Goal: Task Accomplishment & Management: Complete application form

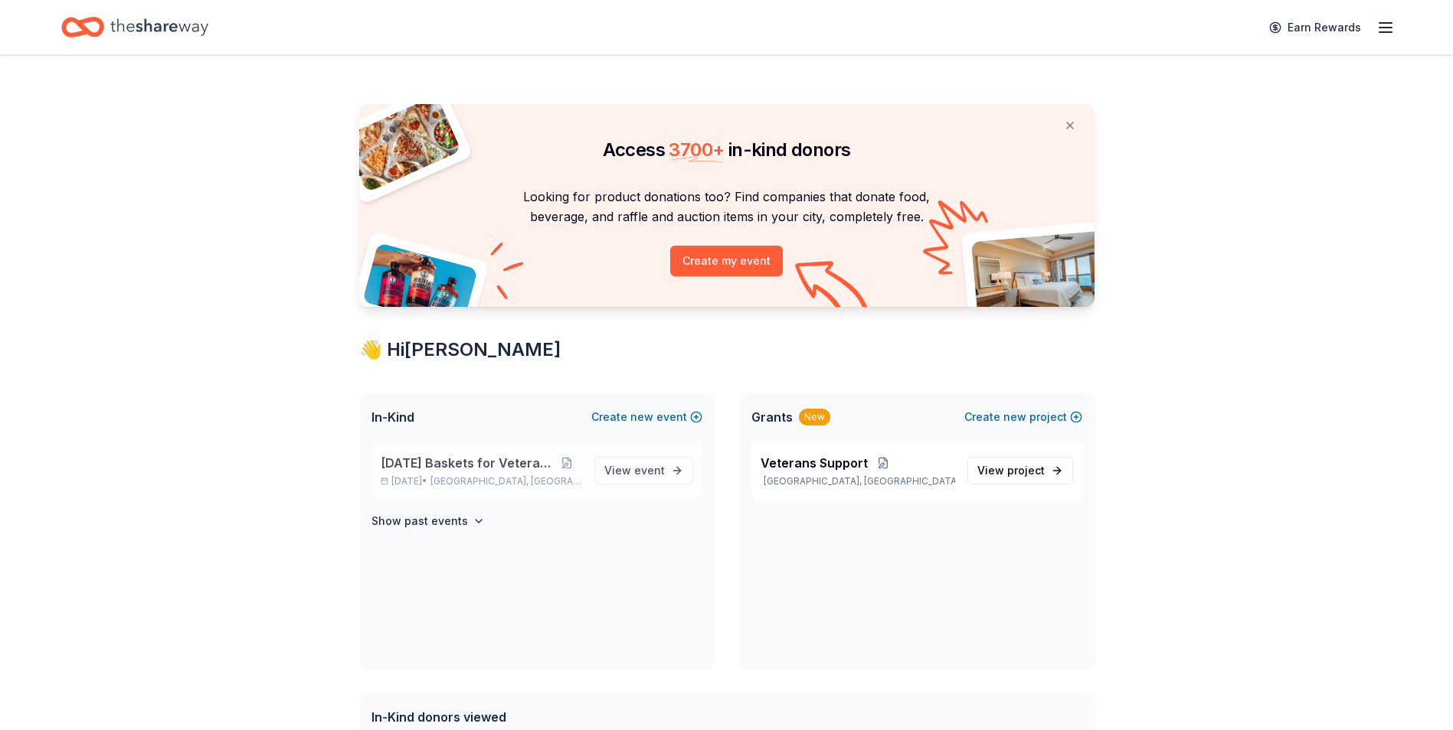
click at [488, 461] on span "[DATE] Baskets for Veterans" at bounding box center [467, 463] width 172 height 18
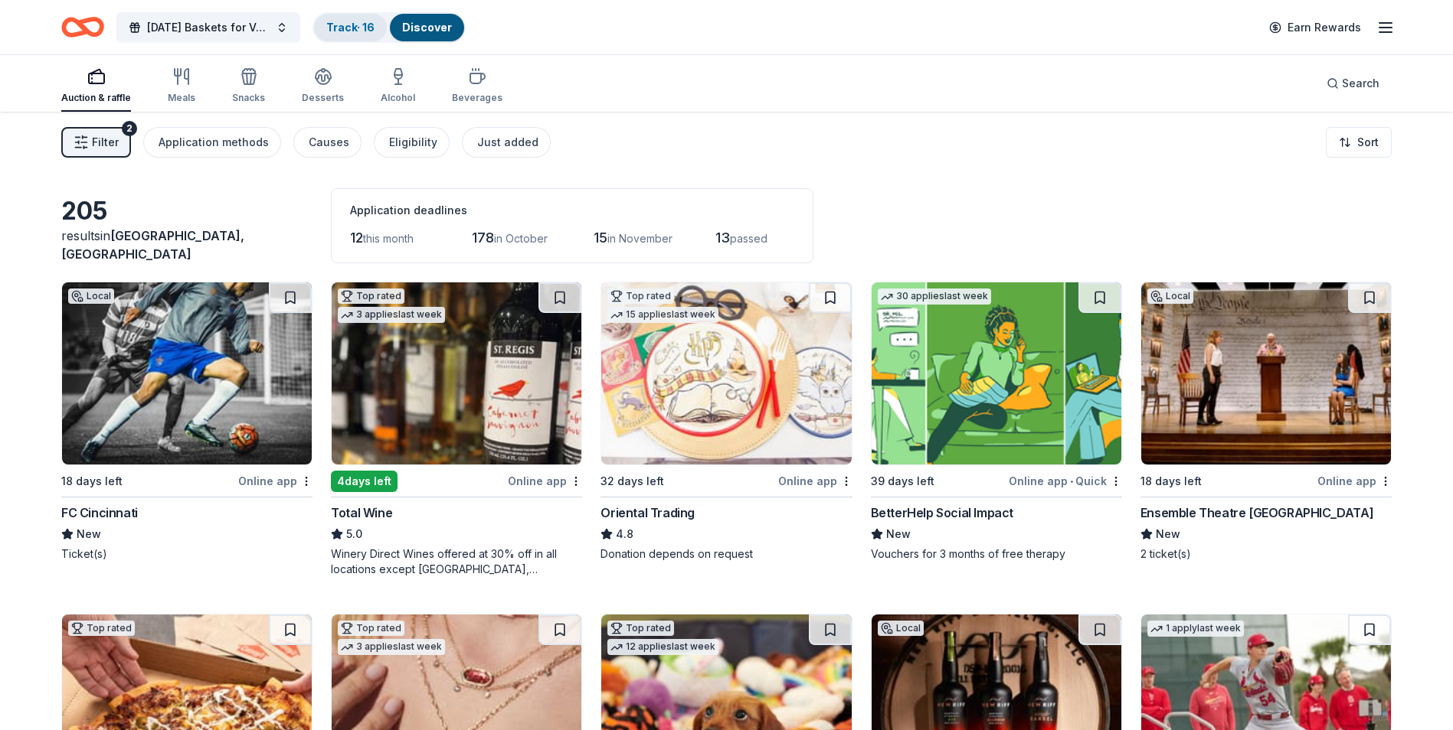
click at [365, 35] on div "Track · 16" at bounding box center [350, 28] width 73 height 28
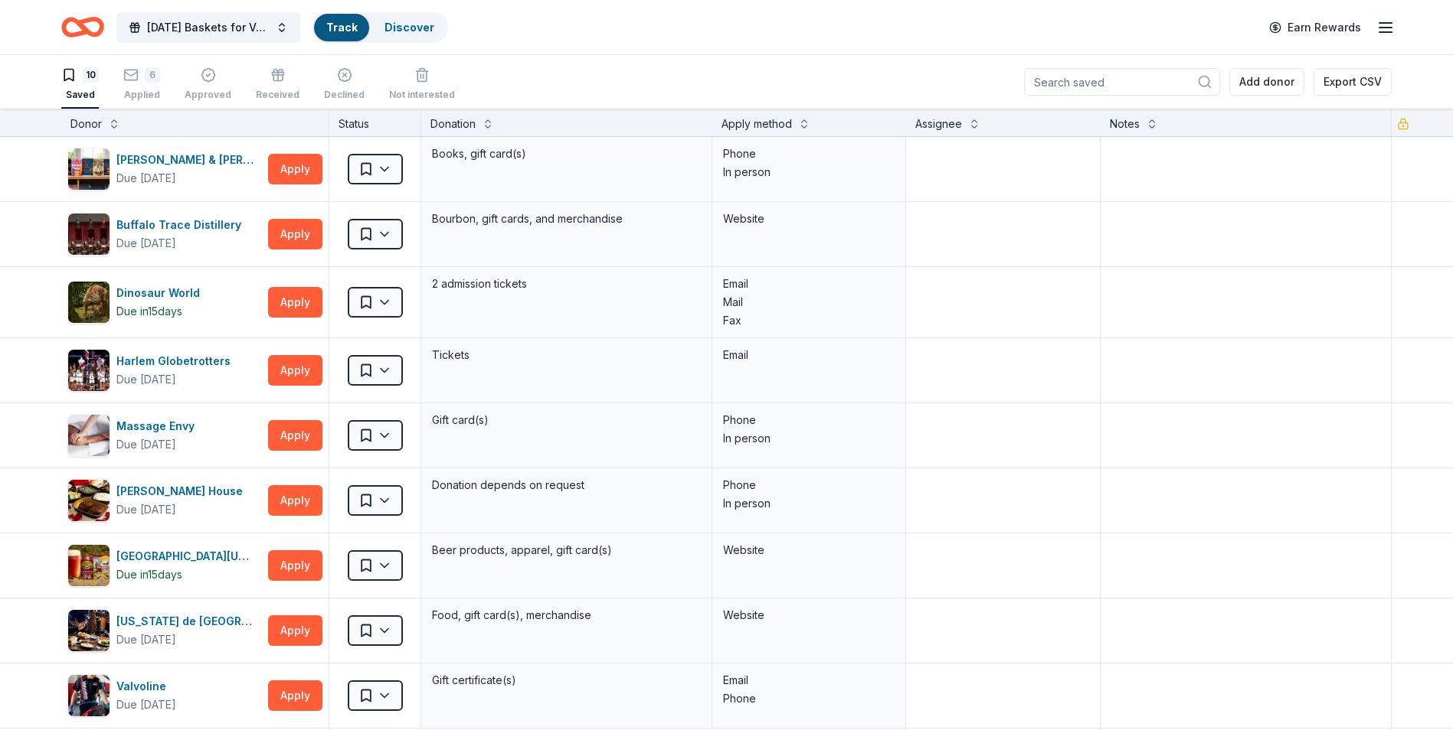
scroll to position [1, 0]
click at [151, 89] on div "Applied" at bounding box center [141, 94] width 37 height 12
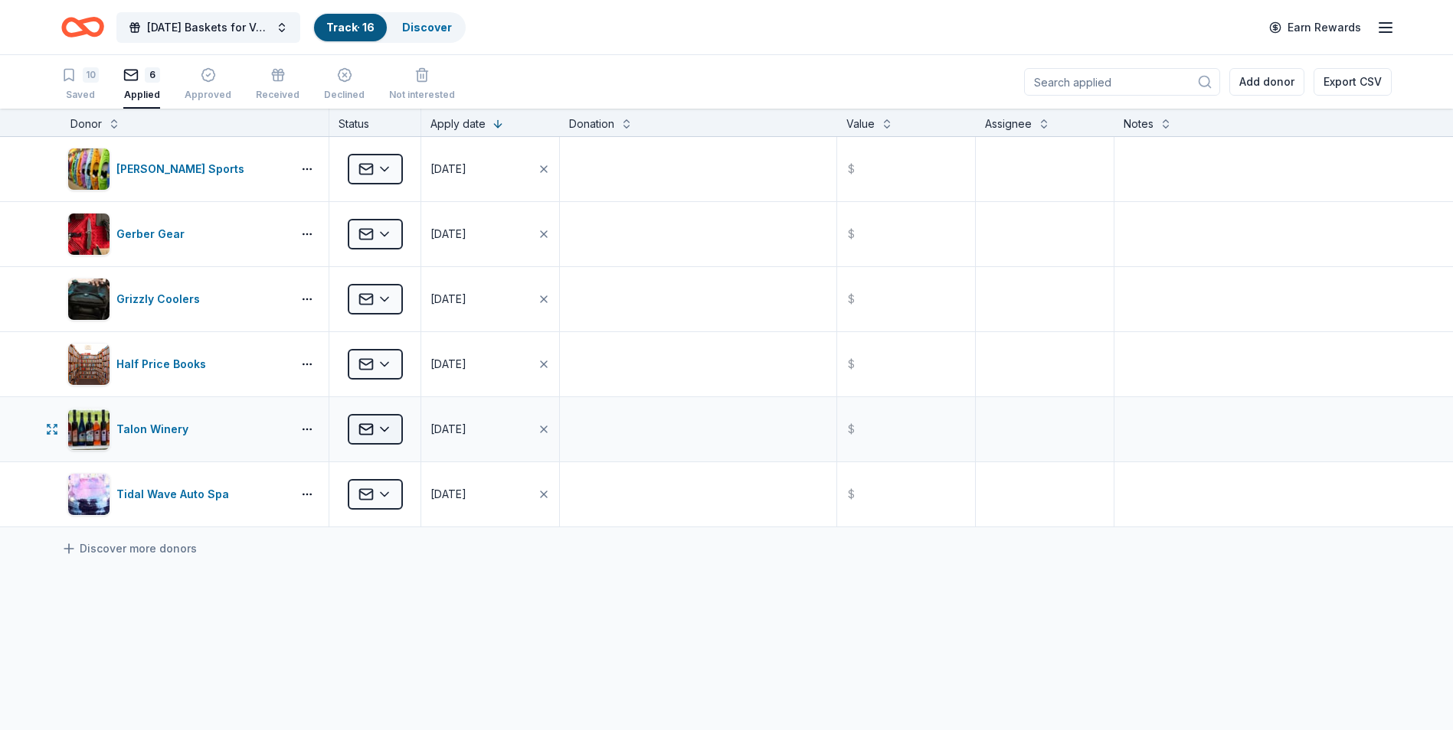
click at [397, 430] on html "[DATE] Baskets for Veterans Track · 16 Discover Earn Rewards 10 Saved 6 Applied…" at bounding box center [726, 365] width 1453 height 730
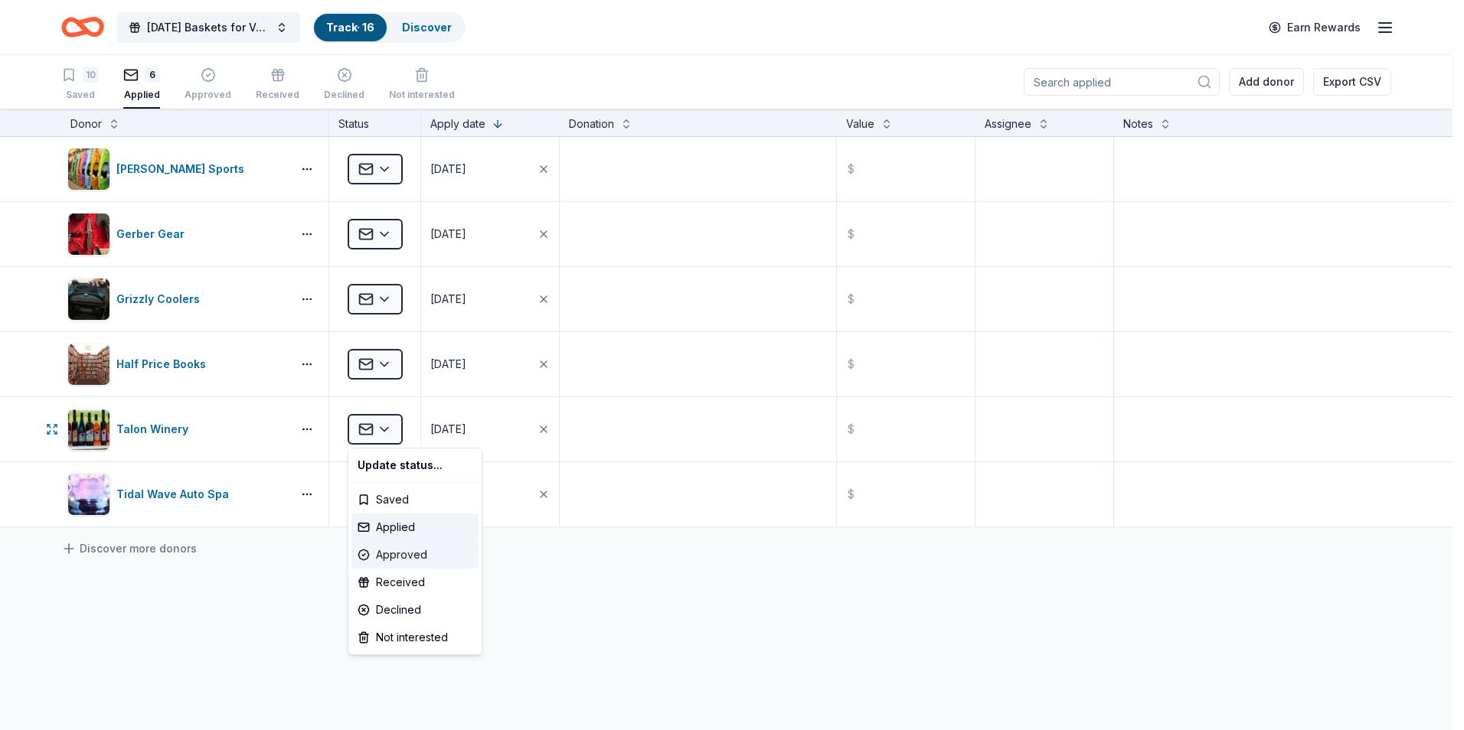
click at [411, 557] on div "Approved" at bounding box center [414, 555] width 127 height 28
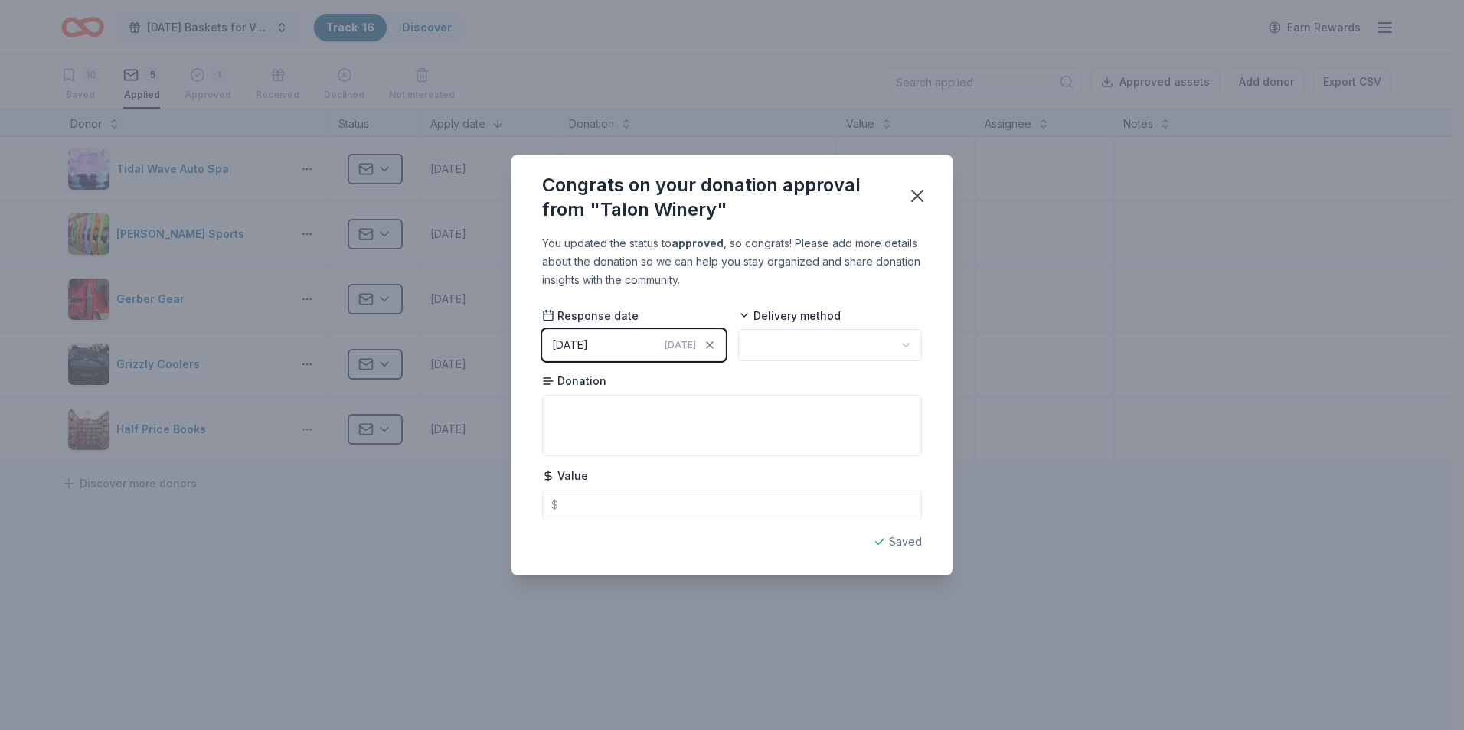
click at [803, 344] on html "[DATE] Baskets for Veterans Track · 16 Discover Earn Rewards 10 Saved 5 Applied…" at bounding box center [732, 365] width 1464 height 730
click at [720, 432] on textarea at bounding box center [732, 425] width 380 height 61
type textarea "Gift certificate"
type input "250.00"
click at [917, 198] on icon "button" at bounding box center [917, 196] width 11 height 11
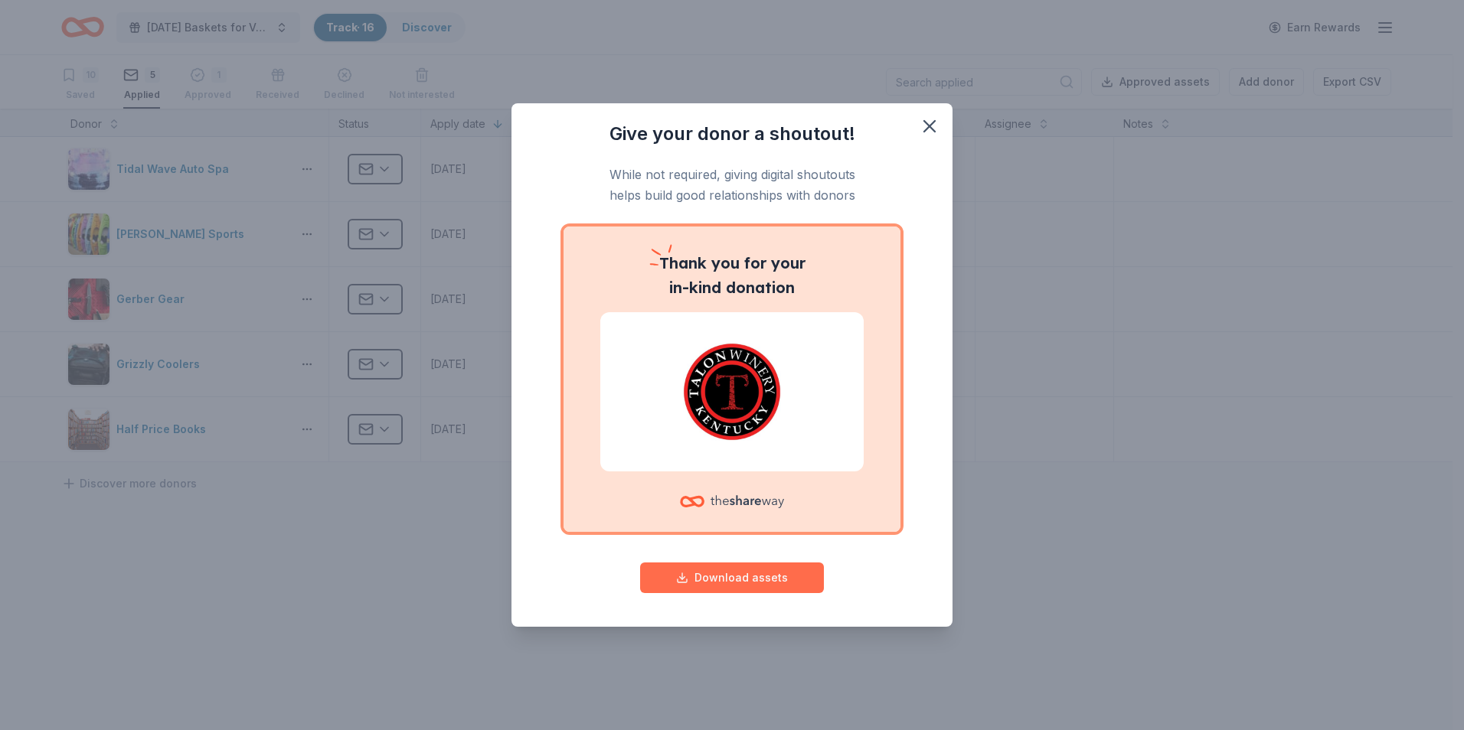
click at [727, 581] on button "Download assets" at bounding box center [732, 578] width 184 height 31
click at [934, 128] on icon "button" at bounding box center [929, 126] width 21 height 21
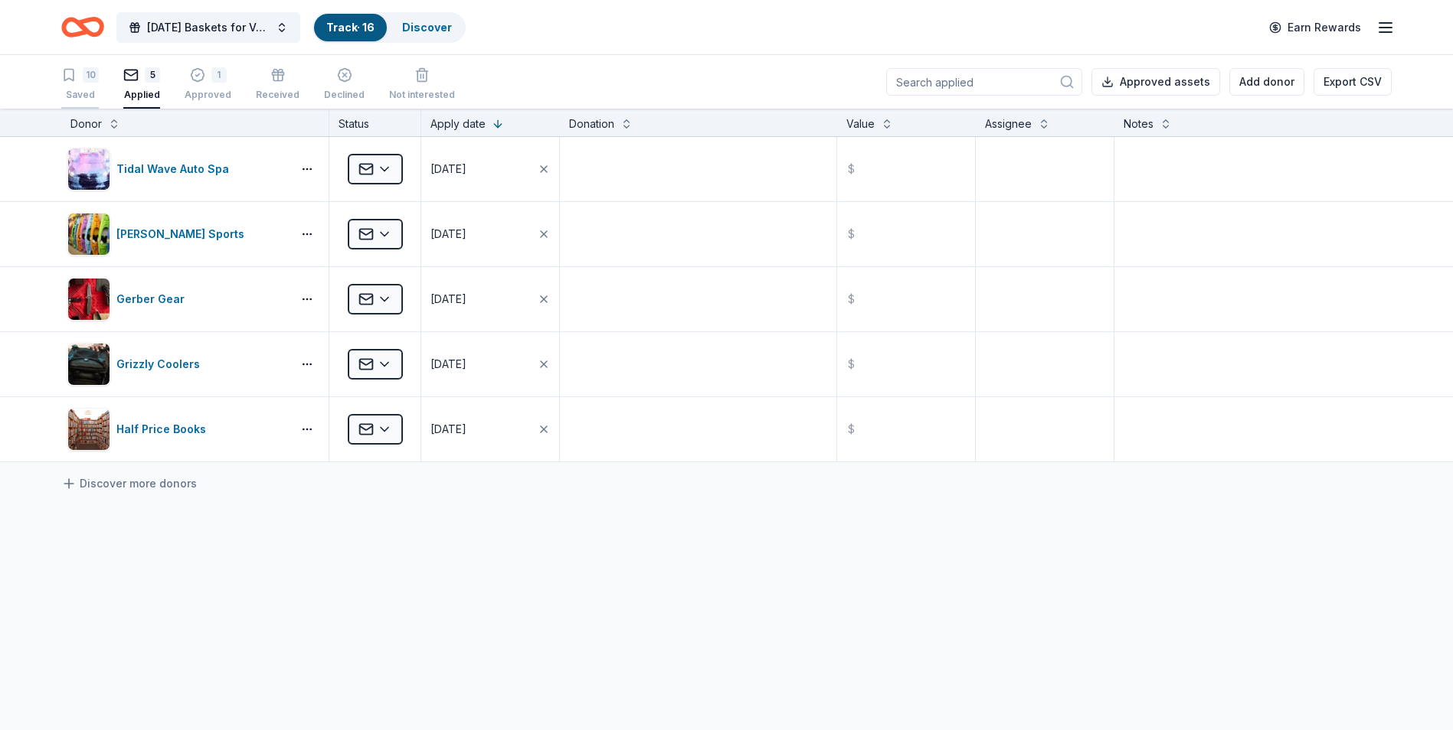
click at [90, 75] on div "10" at bounding box center [91, 74] width 16 height 15
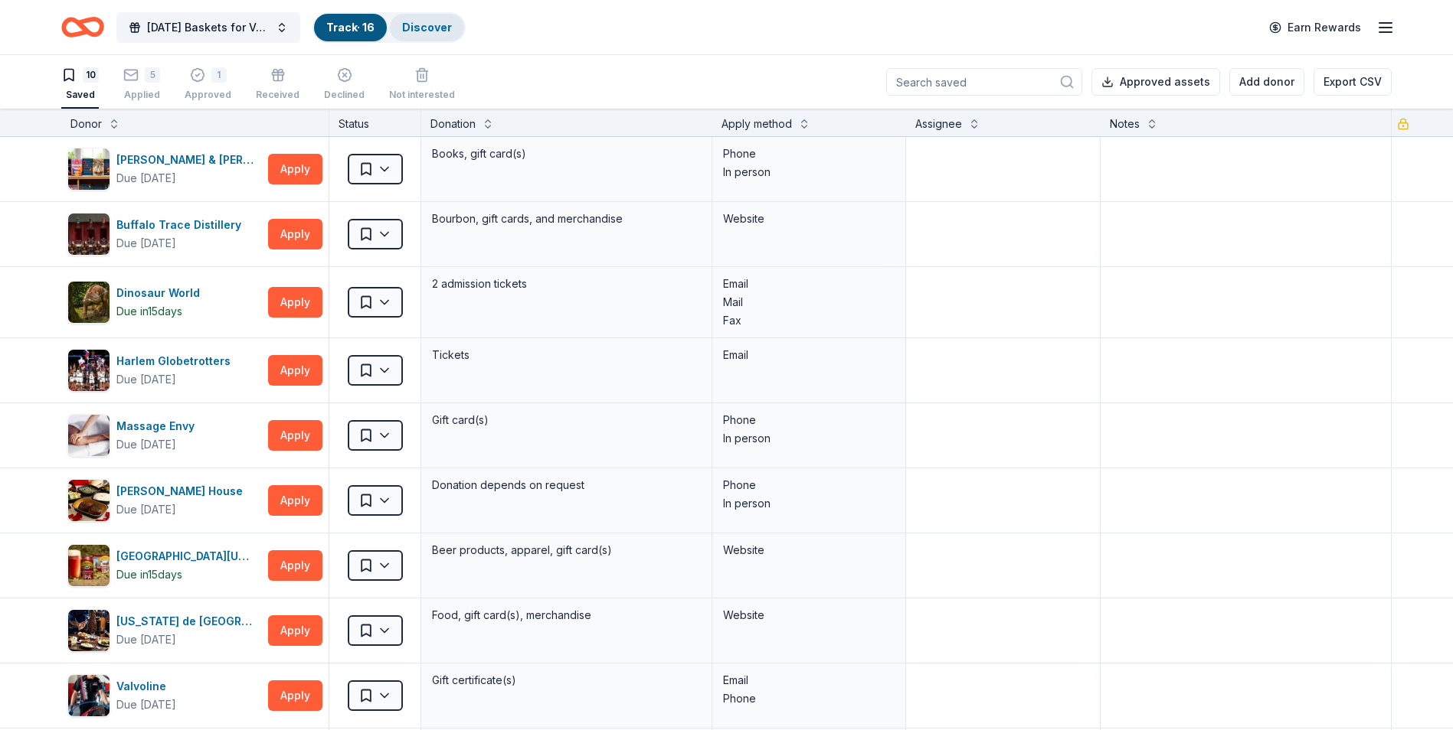
click at [407, 25] on link "Discover" at bounding box center [427, 27] width 50 height 13
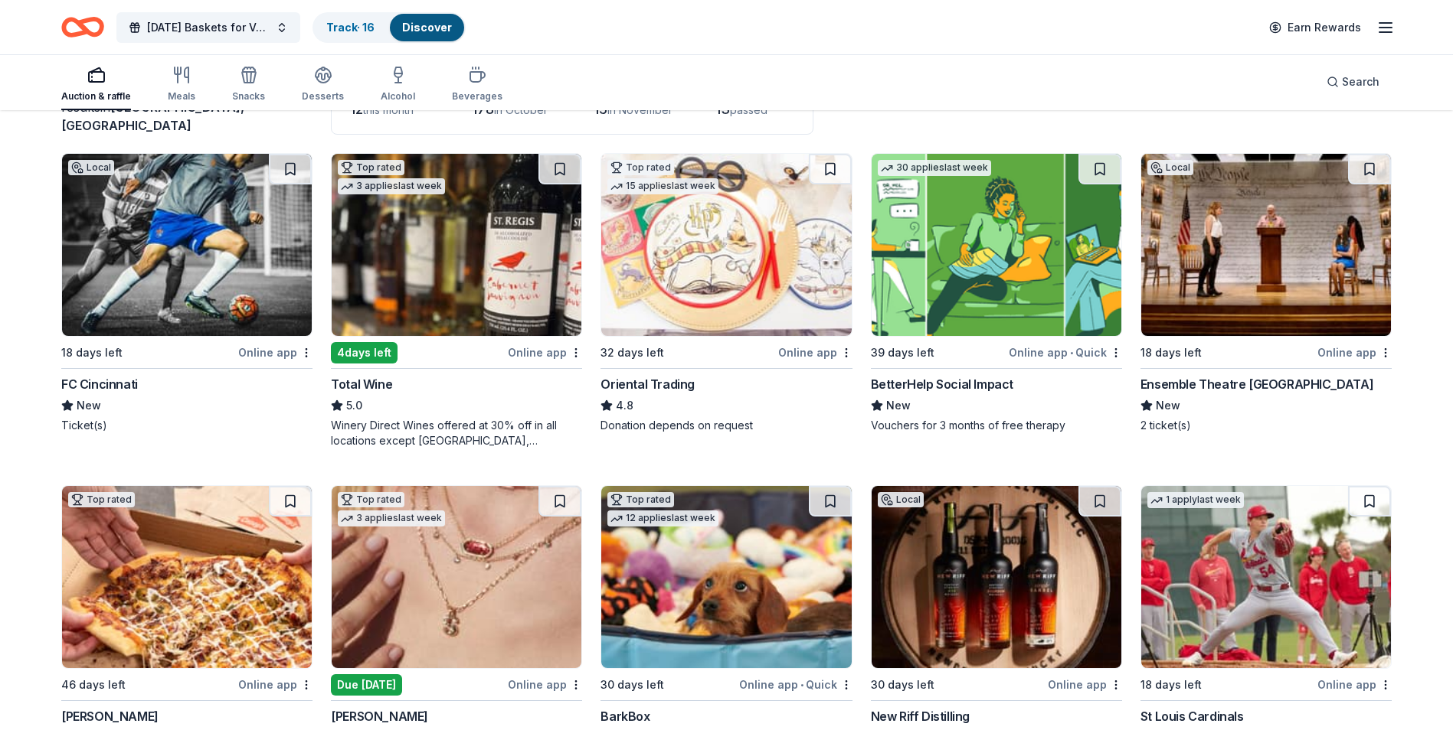
scroll to position [153, 0]
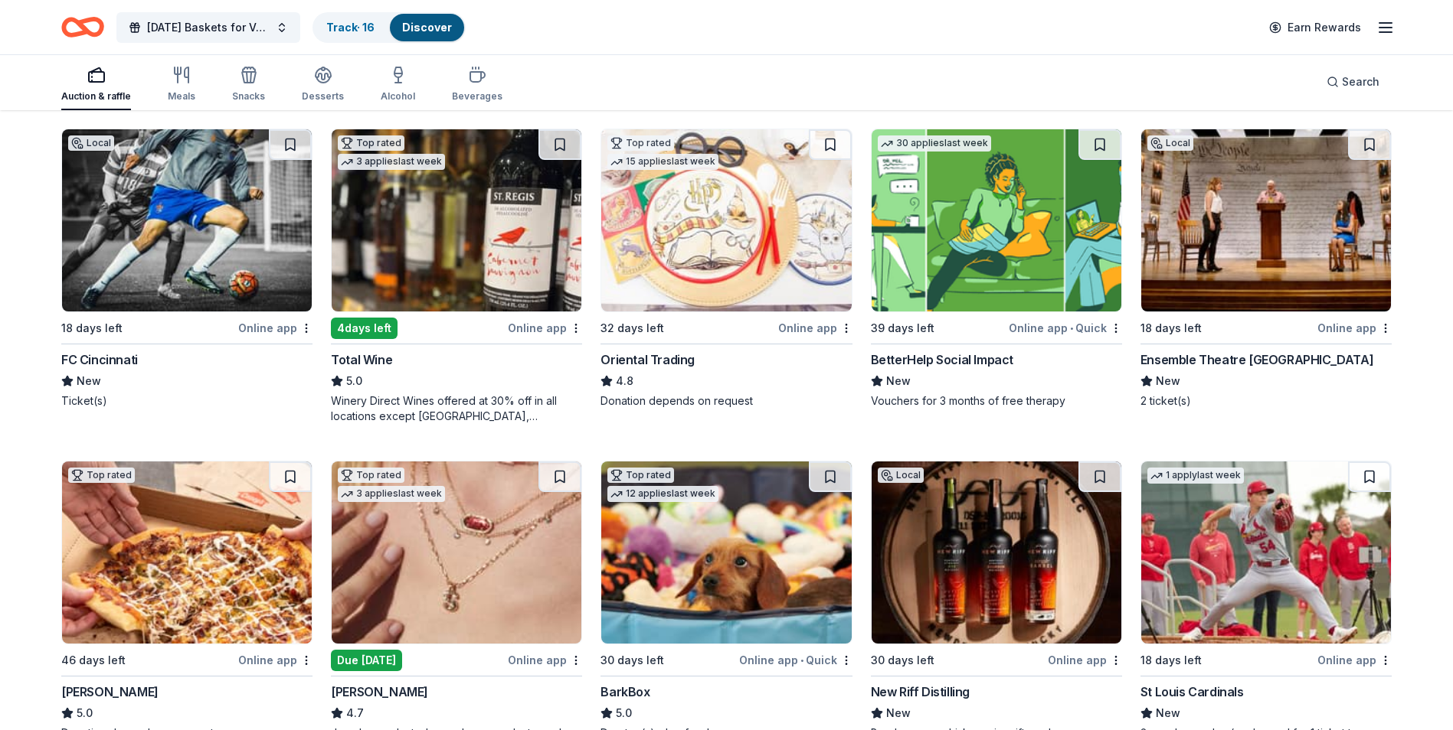
click at [963, 354] on div "BetterHelp Social Impact" at bounding box center [942, 360] width 142 height 18
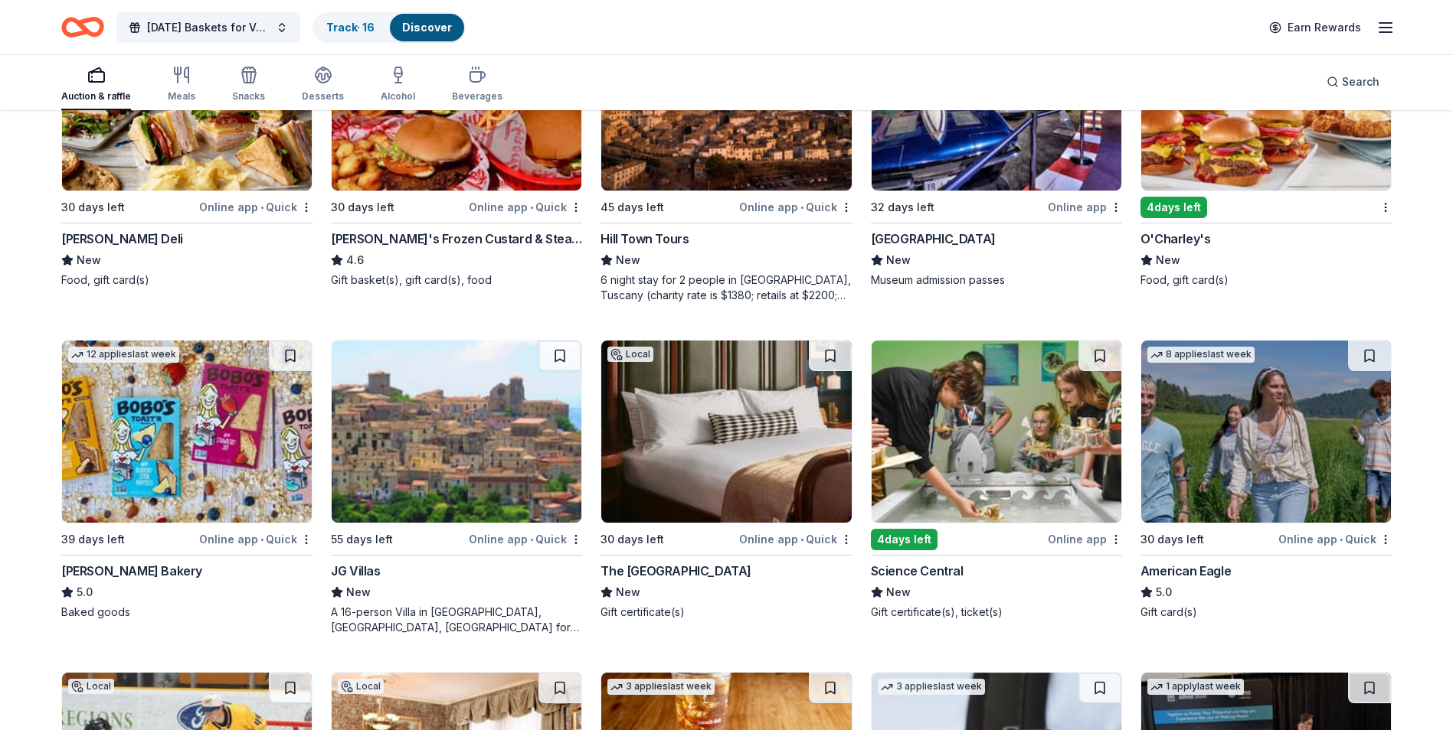
scroll to position [1937, 0]
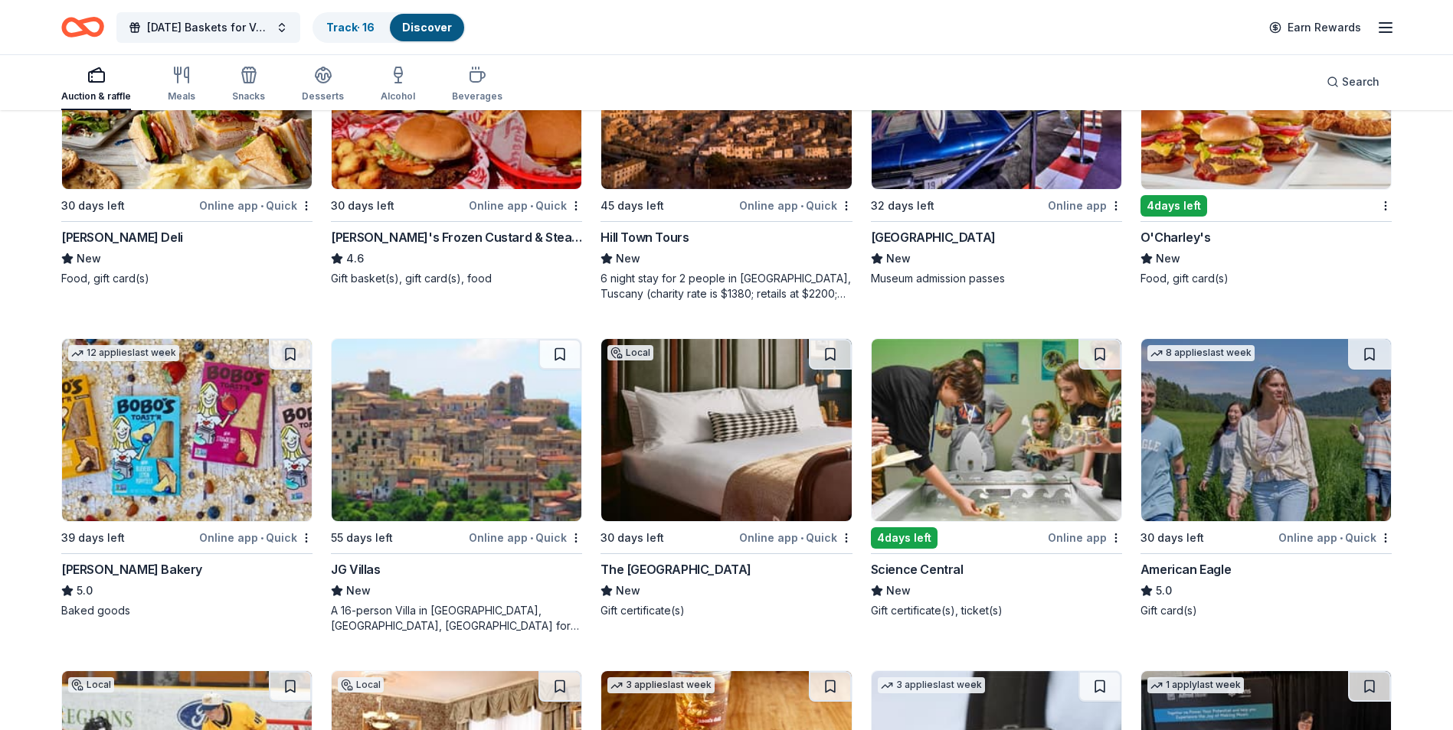
click at [373, 565] on div "JG Villas" at bounding box center [355, 570] width 49 height 18
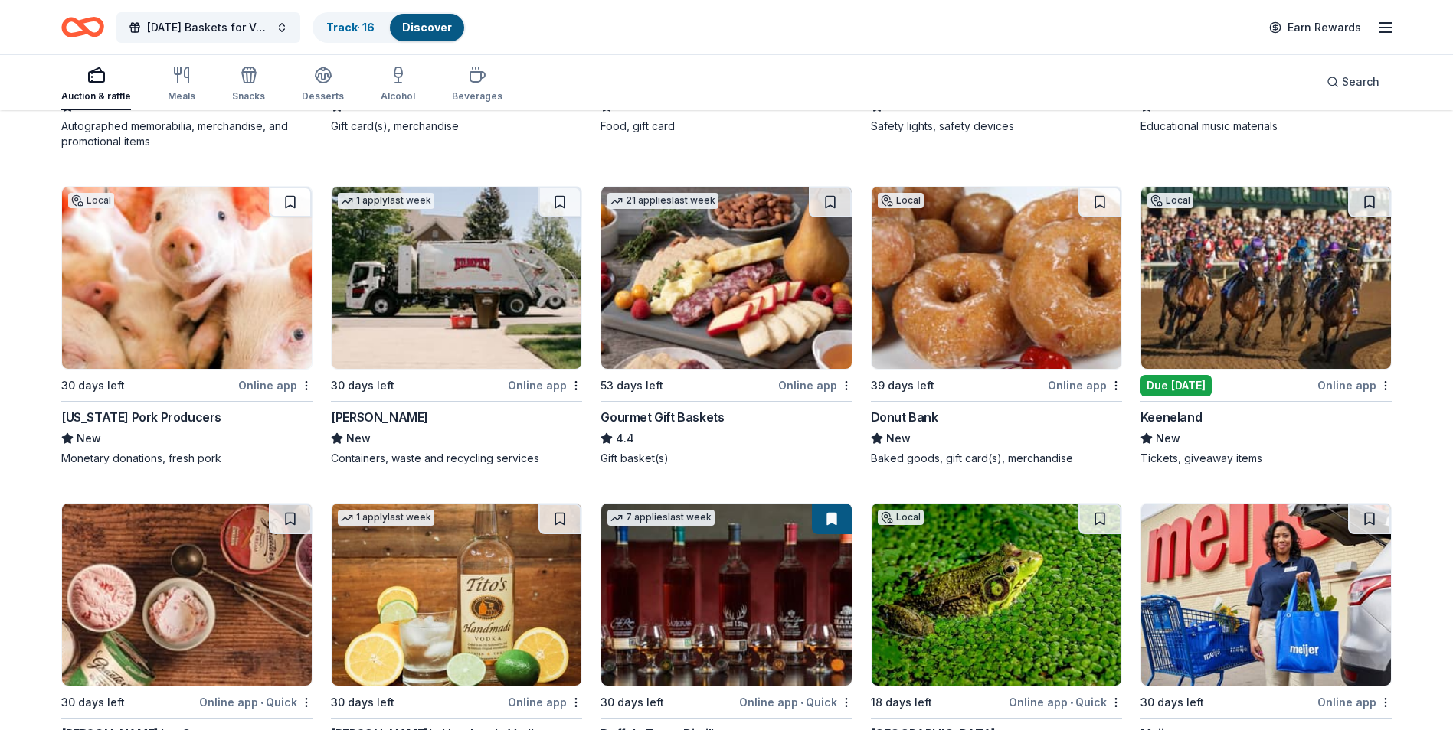
scroll to position [2755, 0]
click at [361, 414] on div "[PERSON_NAME]" at bounding box center [379, 416] width 97 height 18
click at [332, 27] on link "Track · 17" at bounding box center [349, 27] width 47 height 13
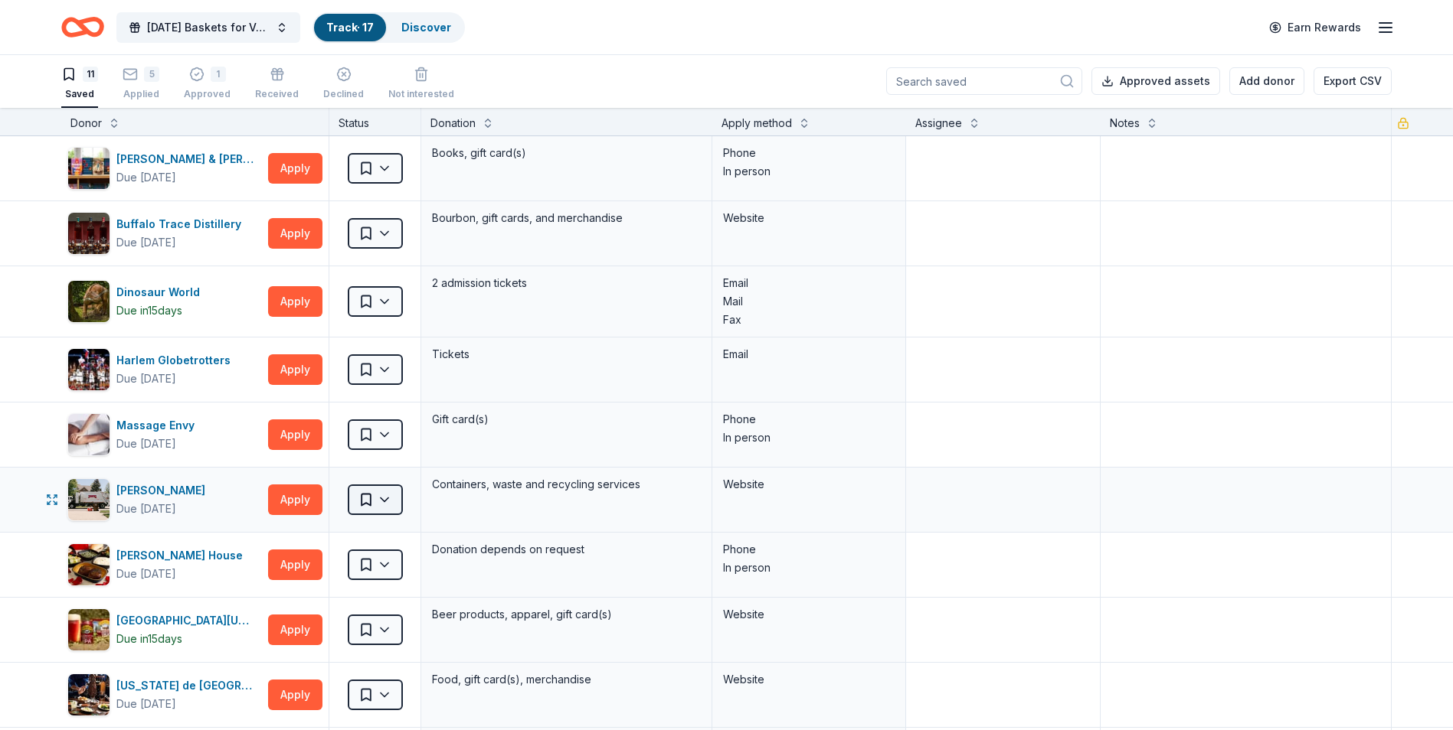
click at [389, 502] on html "[DATE] Baskets for Veterans Track · 17 Discover Earn Rewards 11 Saved 5 Applied…" at bounding box center [726, 364] width 1453 height 730
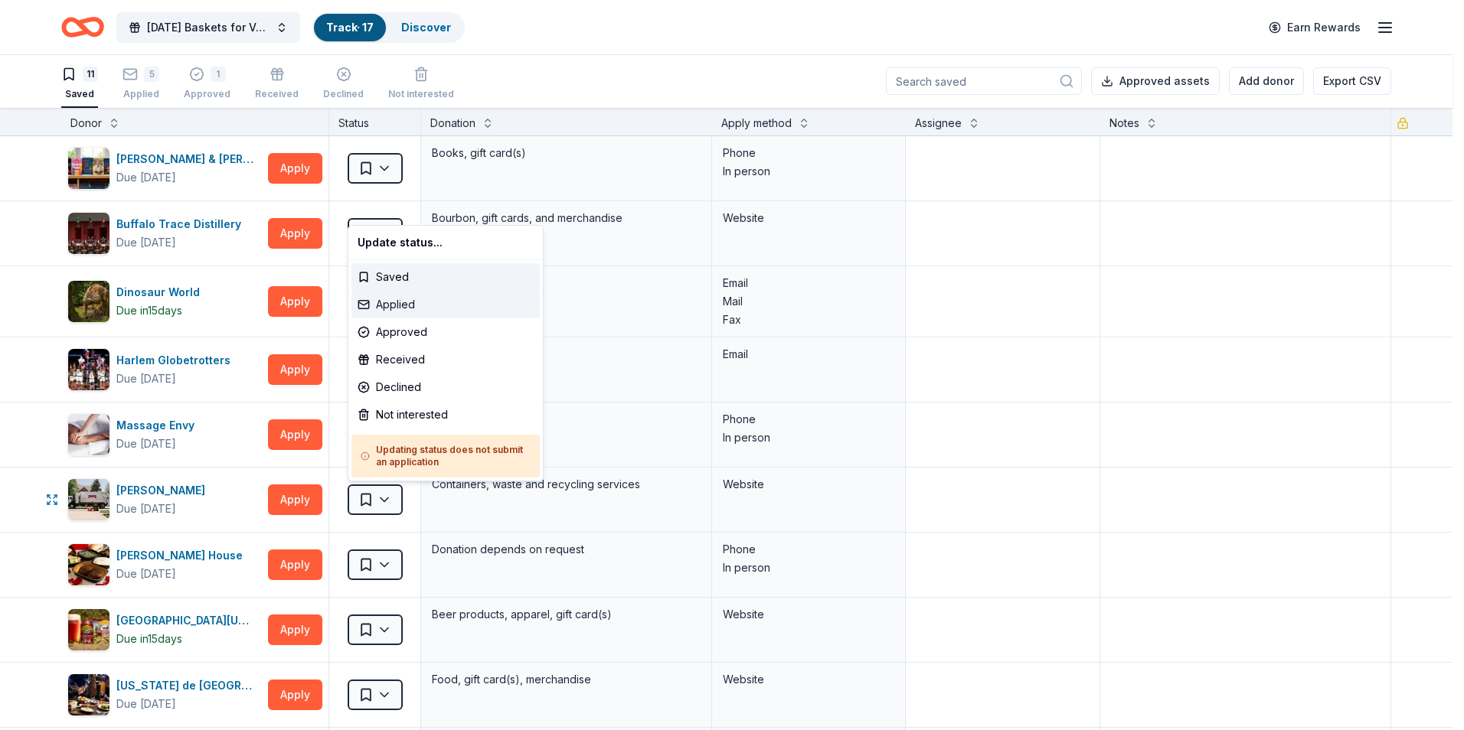
click at [408, 305] on div "Applied" at bounding box center [445, 305] width 188 height 28
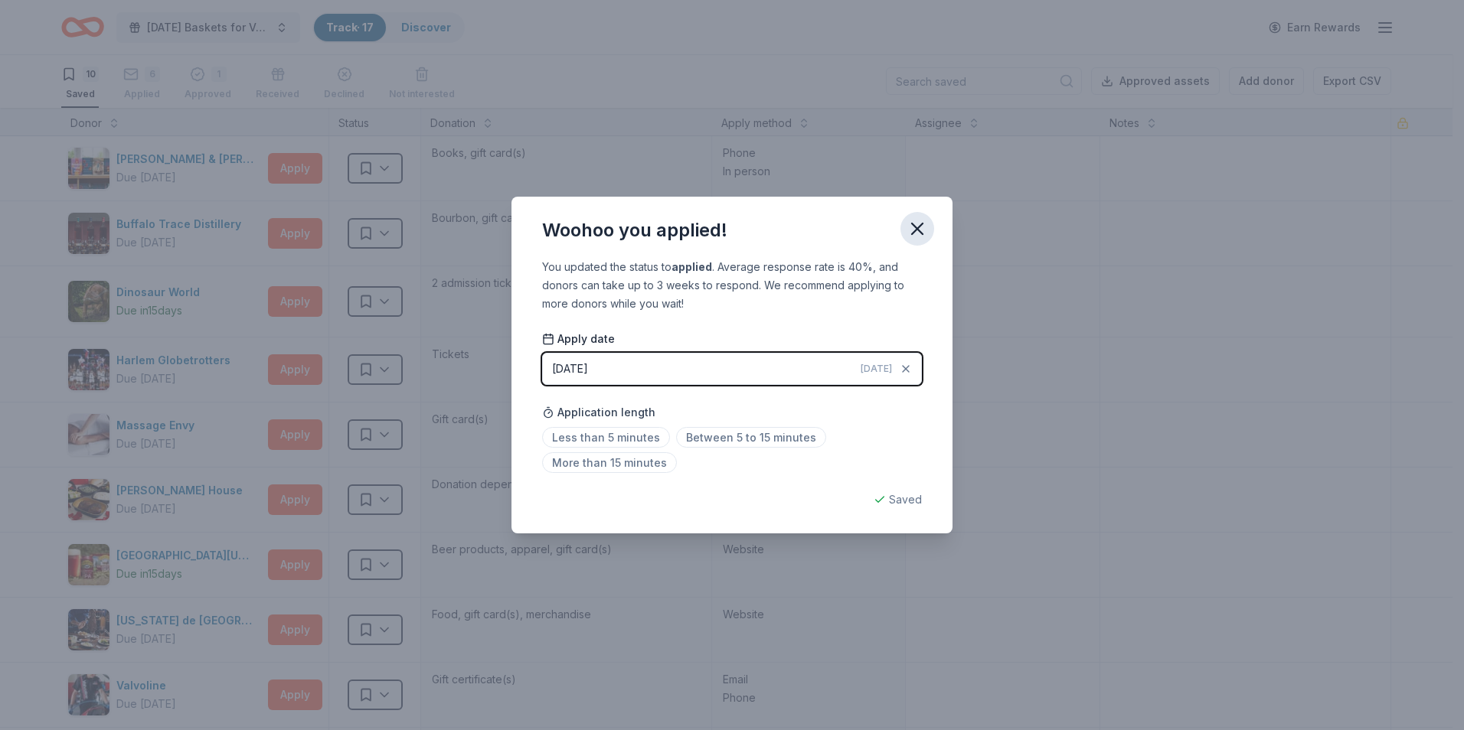
click at [911, 235] on icon "button" at bounding box center [917, 228] width 21 height 21
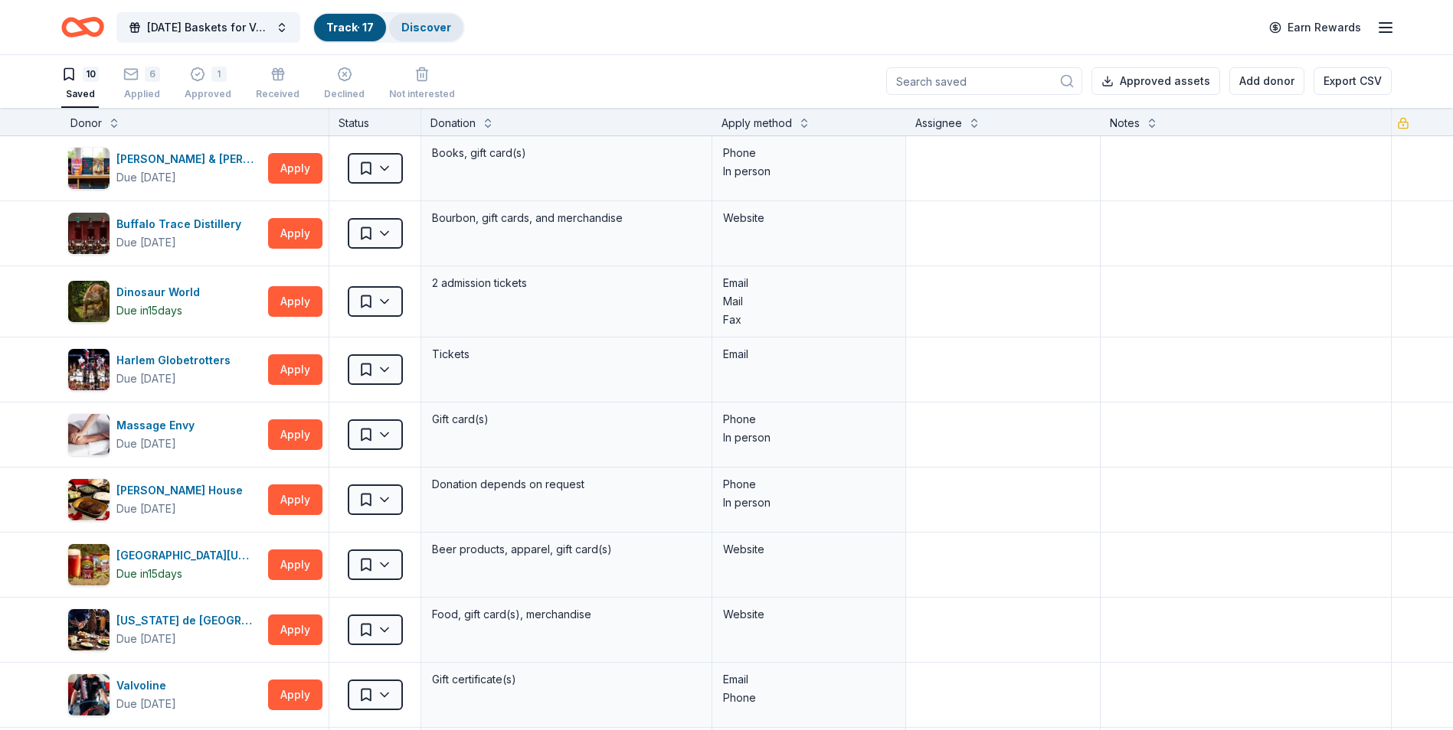
click at [426, 21] on link "Discover" at bounding box center [426, 27] width 50 height 13
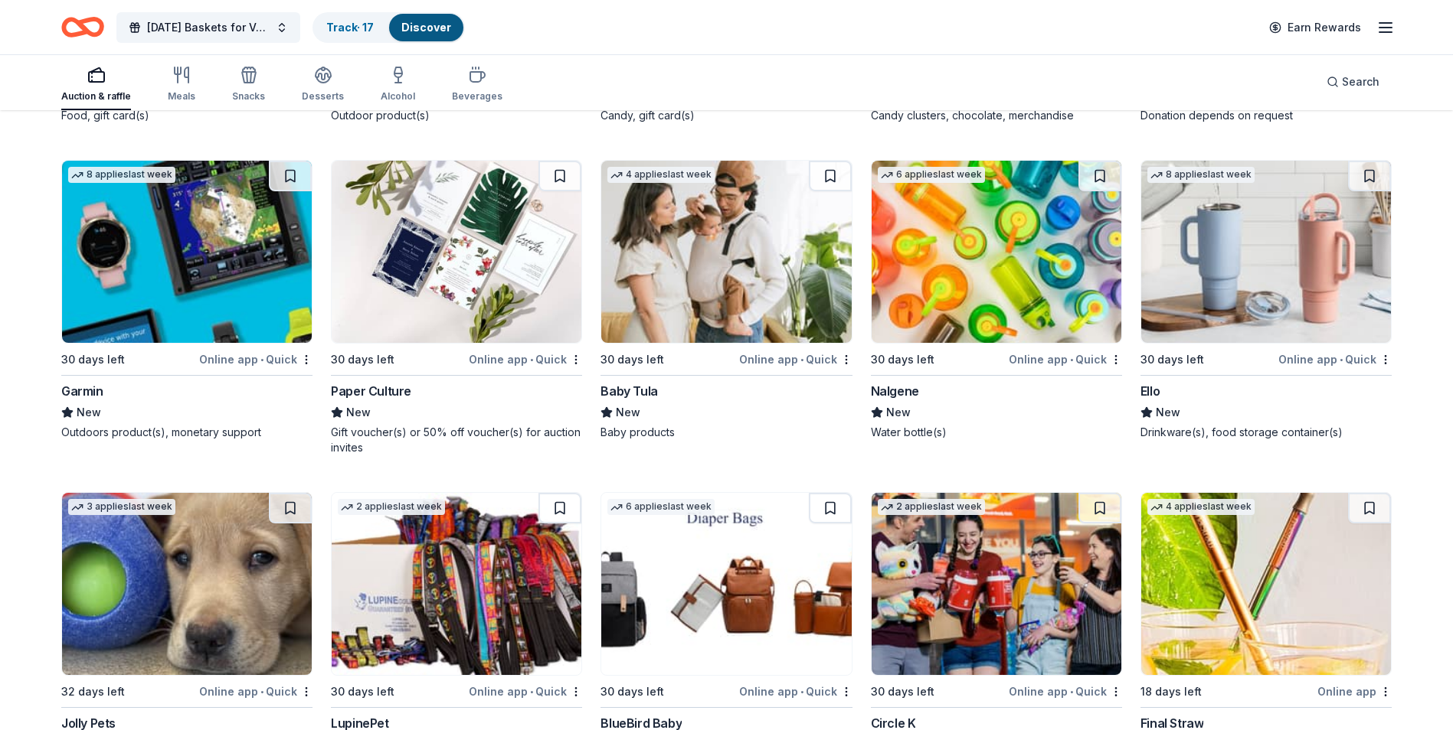
scroll to position [11578, 0]
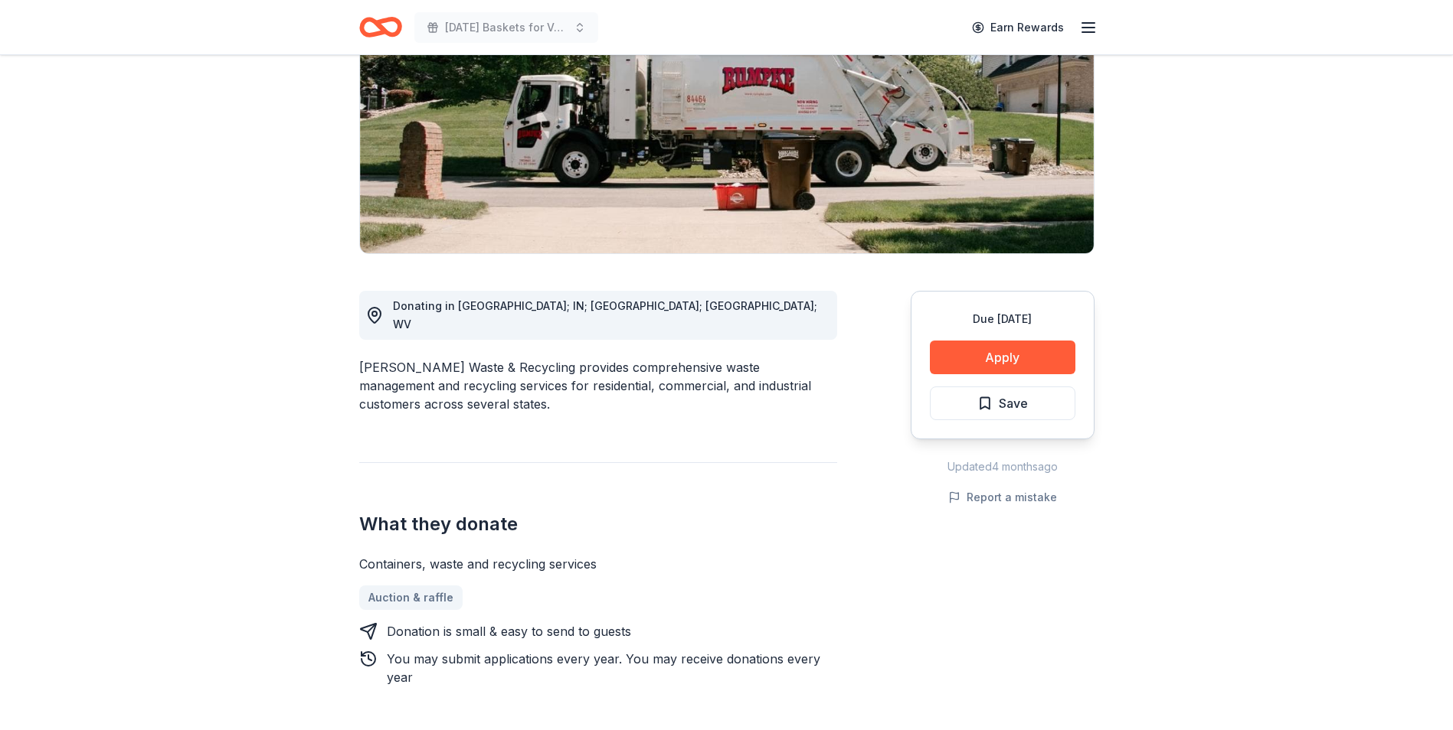
scroll to position [230, 0]
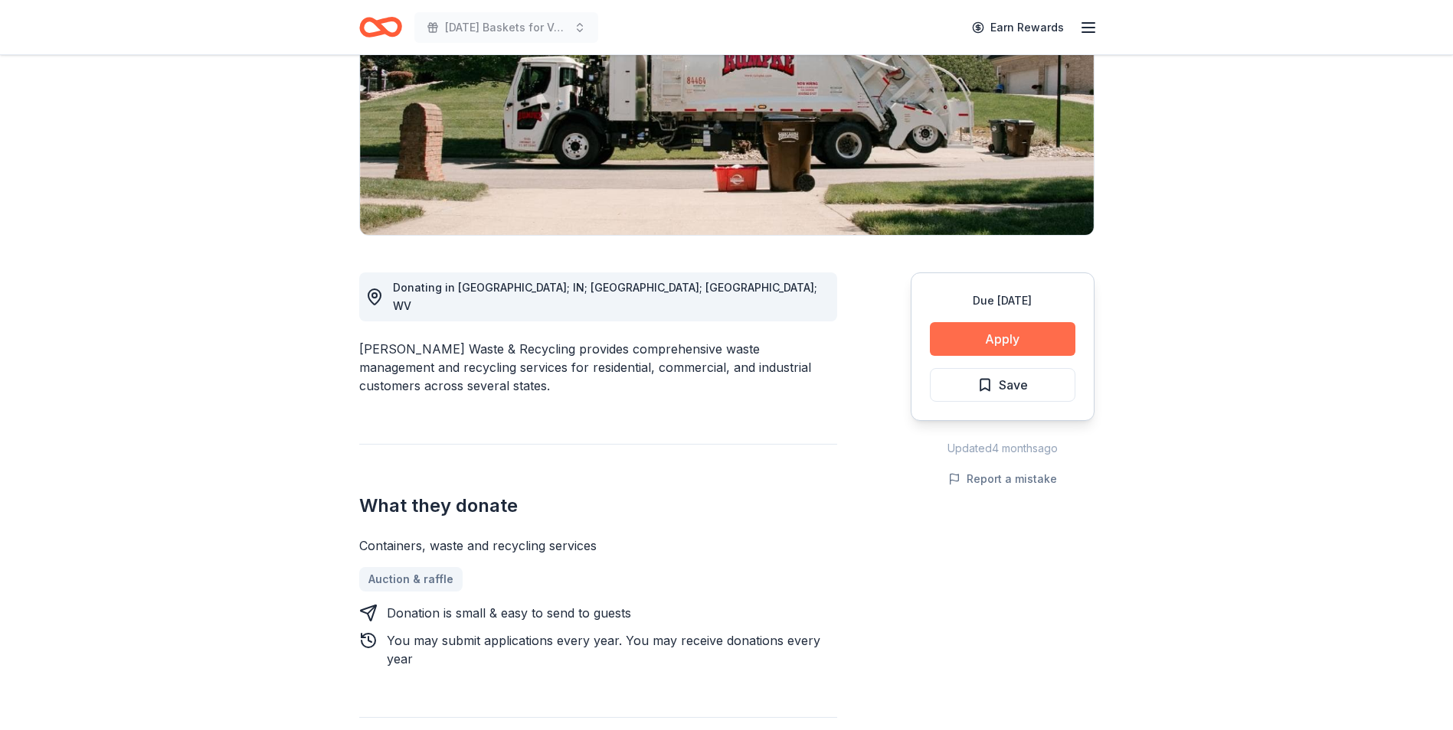
click at [993, 338] on button "Apply" at bounding box center [1002, 339] width 145 height 34
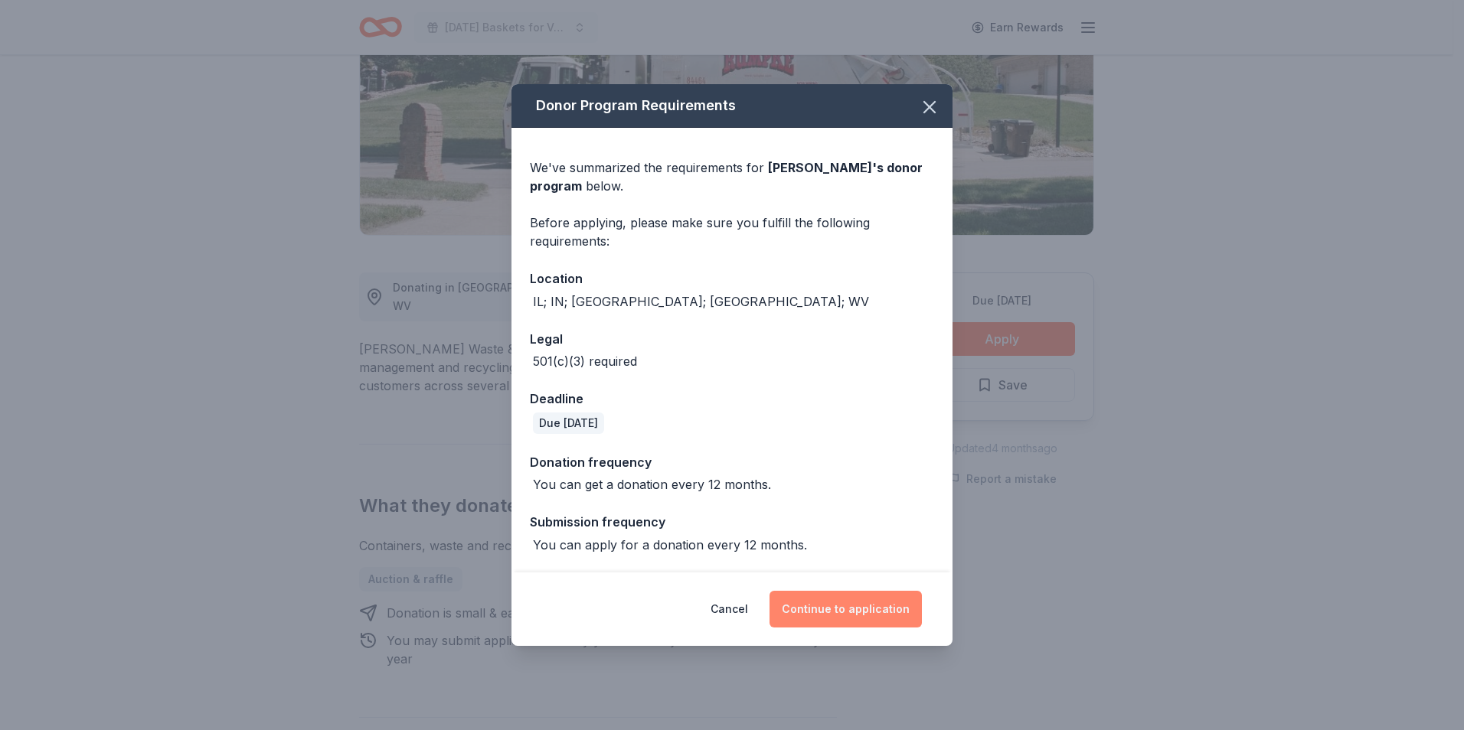
click at [861, 599] on button "Continue to application" at bounding box center [846, 609] width 152 height 37
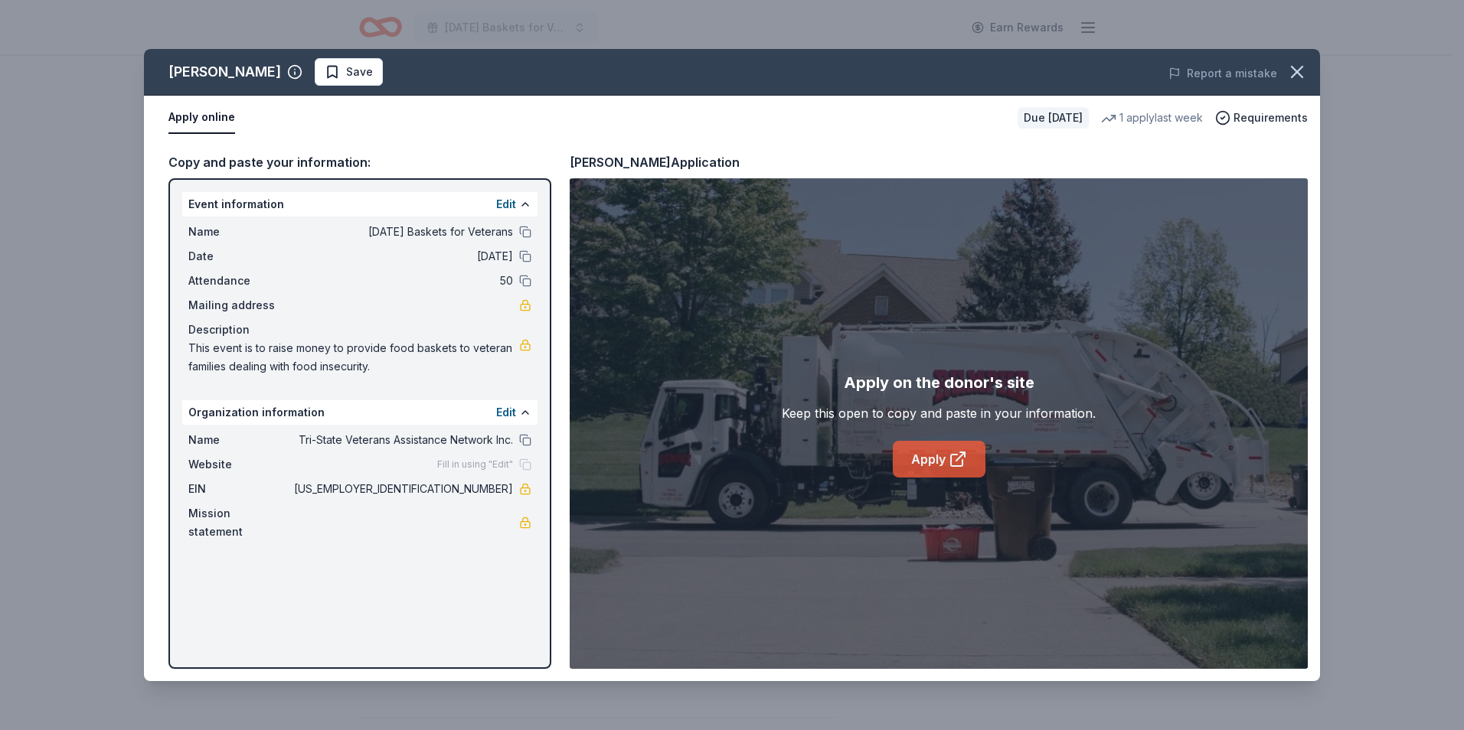
click at [933, 454] on link "Apply" at bounding box center [939, 459] width 93 height 37
click at [1299, 68] on icon "button" at bounding box center [1296, 71] width 21 height 21
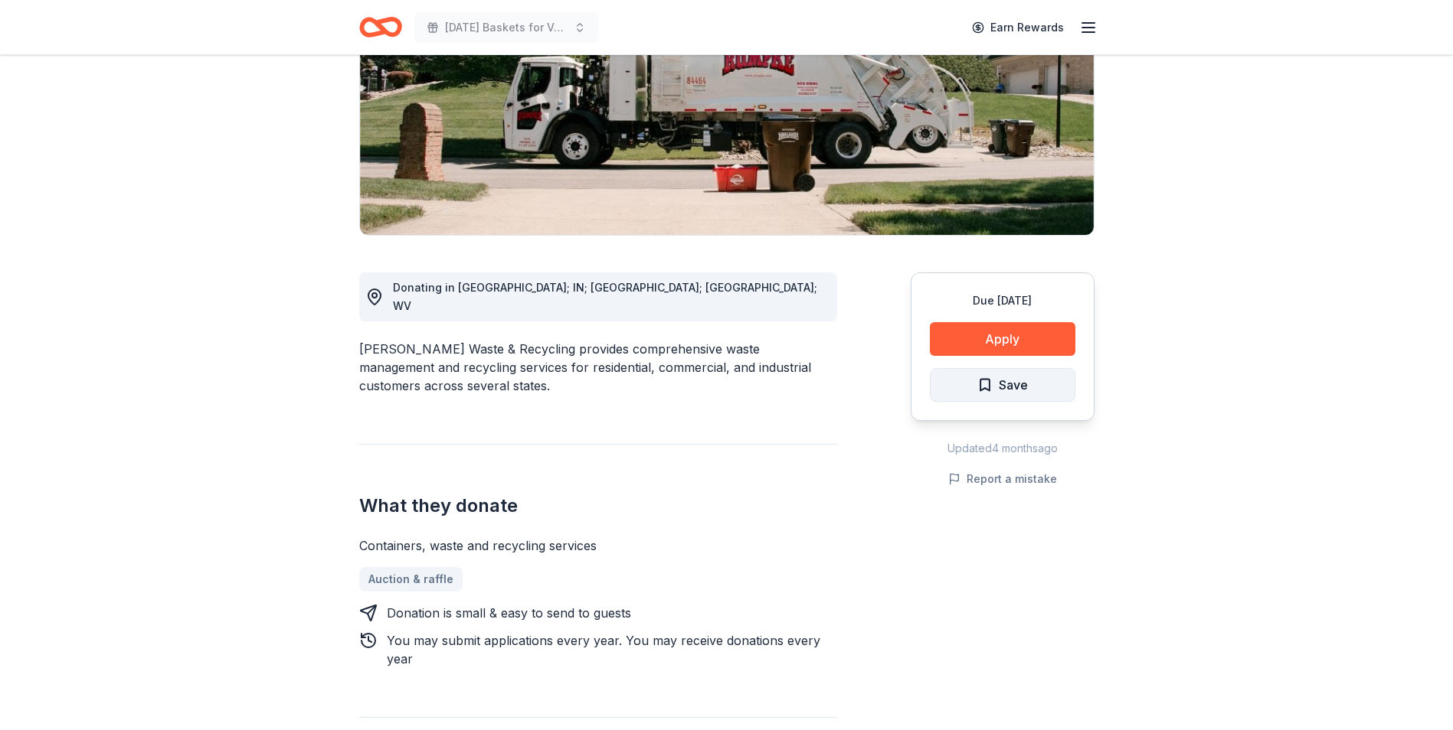
click at [985, 375] on span "Save" at bounding box center [1002, 385] width 51 height 20
